Goal: Task Accomplishment & Management: Manage account settings

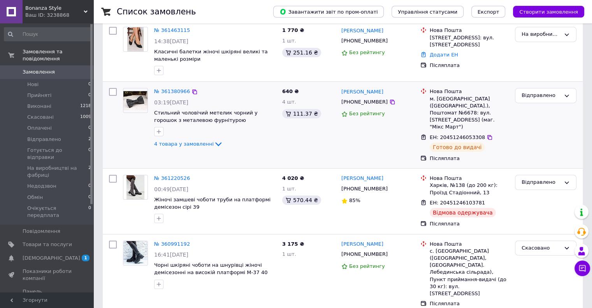
scroll to position [125, 0]
click at [179, 175] on link "№ 361220526" at bounding box center [172, 178] width 36 height 6
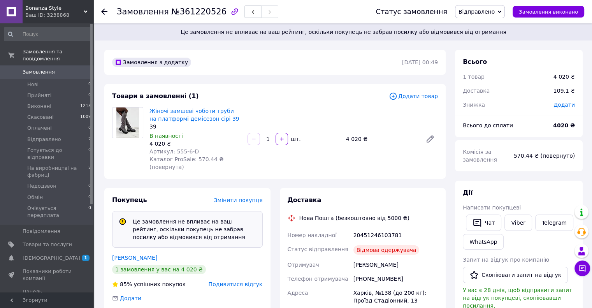
click at [495, 14] on span "Відправлено" at bounding box center [477, 12] width 36 height 6
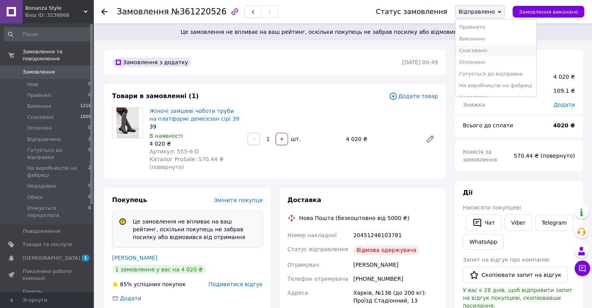
click at [490, 51] on li "Скасовано" at bounding box center [496, 51] width 81 height 12
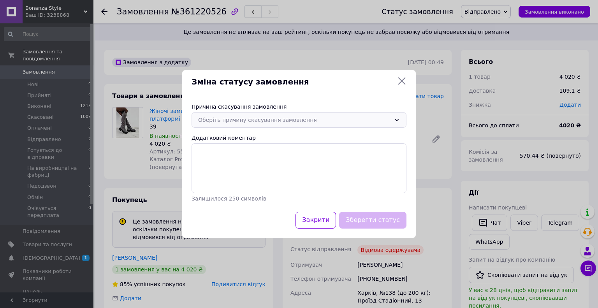
click at [275, 123] on div "Оберіть причину скасування замовлення" at bounding box center [294, 120] width 192 height 9
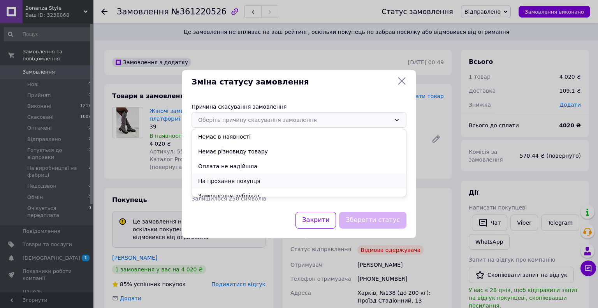
click at [245, 182] on li "На прохання покупця" at bounding box center [299, 181] width 214 height 15
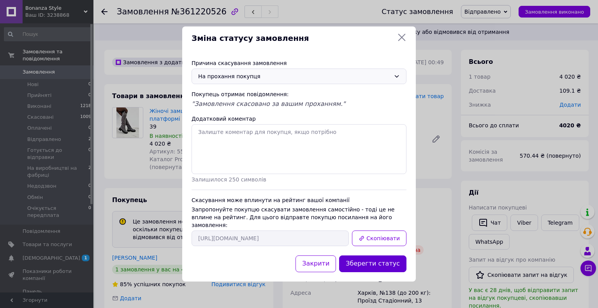
click at [387, 256] on button "Зберегти статус" at bounding box center [372, 264] width 67 height 17
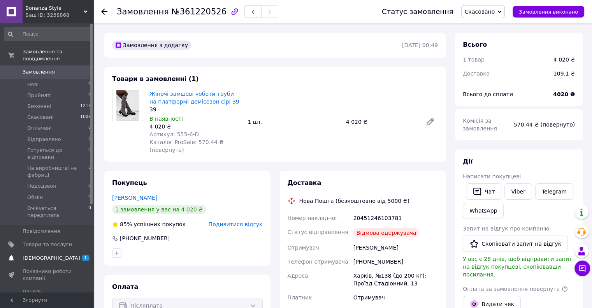
click at [45, 252] on link "[DEMOGRAPHIC_DATA] 1 0" at bounding box center [48, 258] width 96 height 13
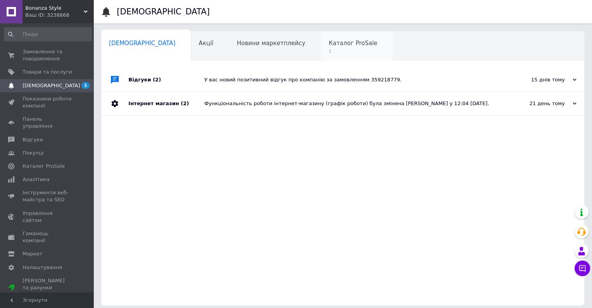
click at [329, 49] on span "1" at bounding box center [353, 51] width 49 height 6
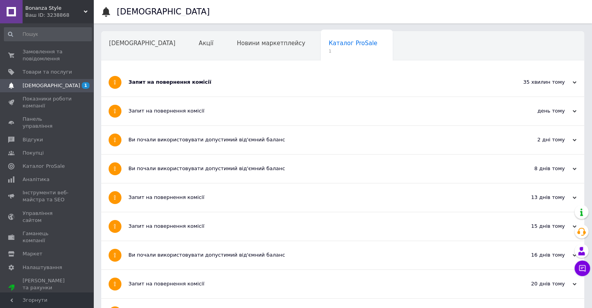
click at [233, 75] on div "Запит на повернення комісії" at bounding box center [314, 82] width 370 height 28
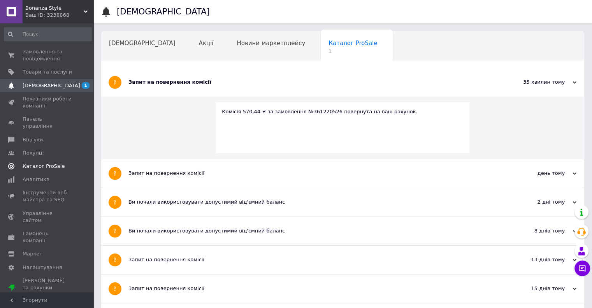
click at [48, 160] on link "Каталог ProSale" at bounding box center [48, 166] width 96 height 13
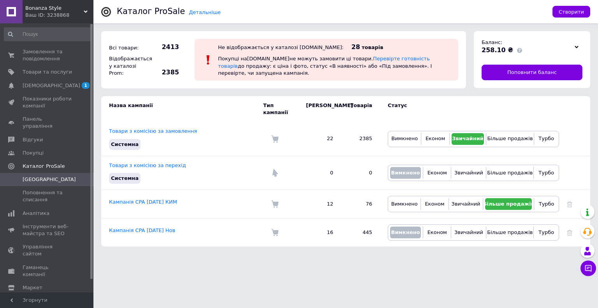
click at [576, 49] on icon at bounding box center [577, 47] width 4 height 4
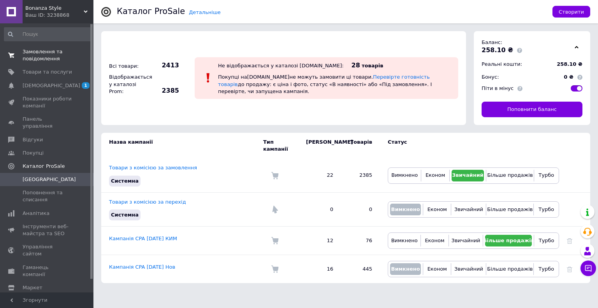
click at [37, 56] on span "Замовлення та повідомлення" at bounding box center [47, 55] width 49 height 14
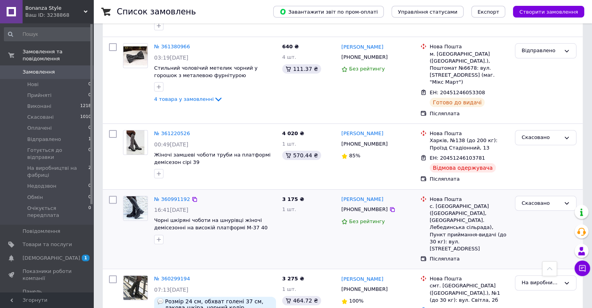
scroll to position [168, 0]
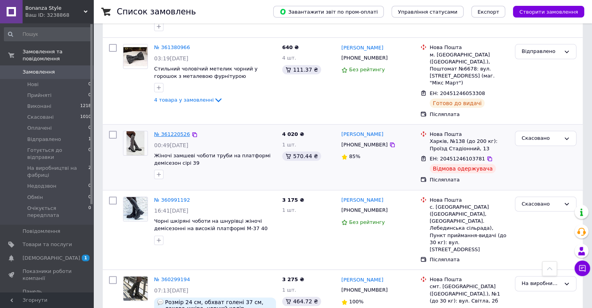
click at [178, 131] on link "№ 361220526" at bounding box center [172, 134] width 36 height 6
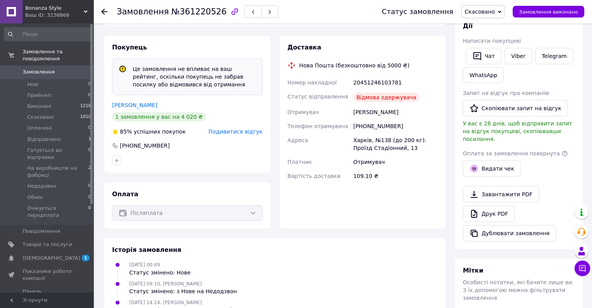
scroll to position [151, 0]
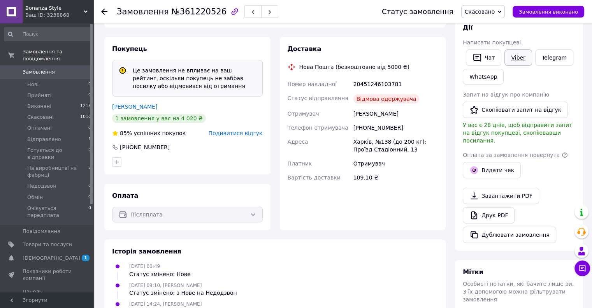
click at [518, 55] on link "Viber" at bounding box center [518, 57] width 27 height 16
click at [55, 241] on span "Товари та послуги" at bounding box center [47, 244] width 49 height 7
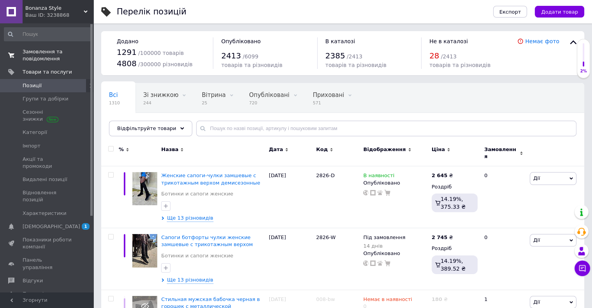
click at [41, 53] on span "Замовлення та повідомлення" at bounding box center [47, 55] width 49 height 14
